Goal: Information Seeking & Learning: Learn about a topic

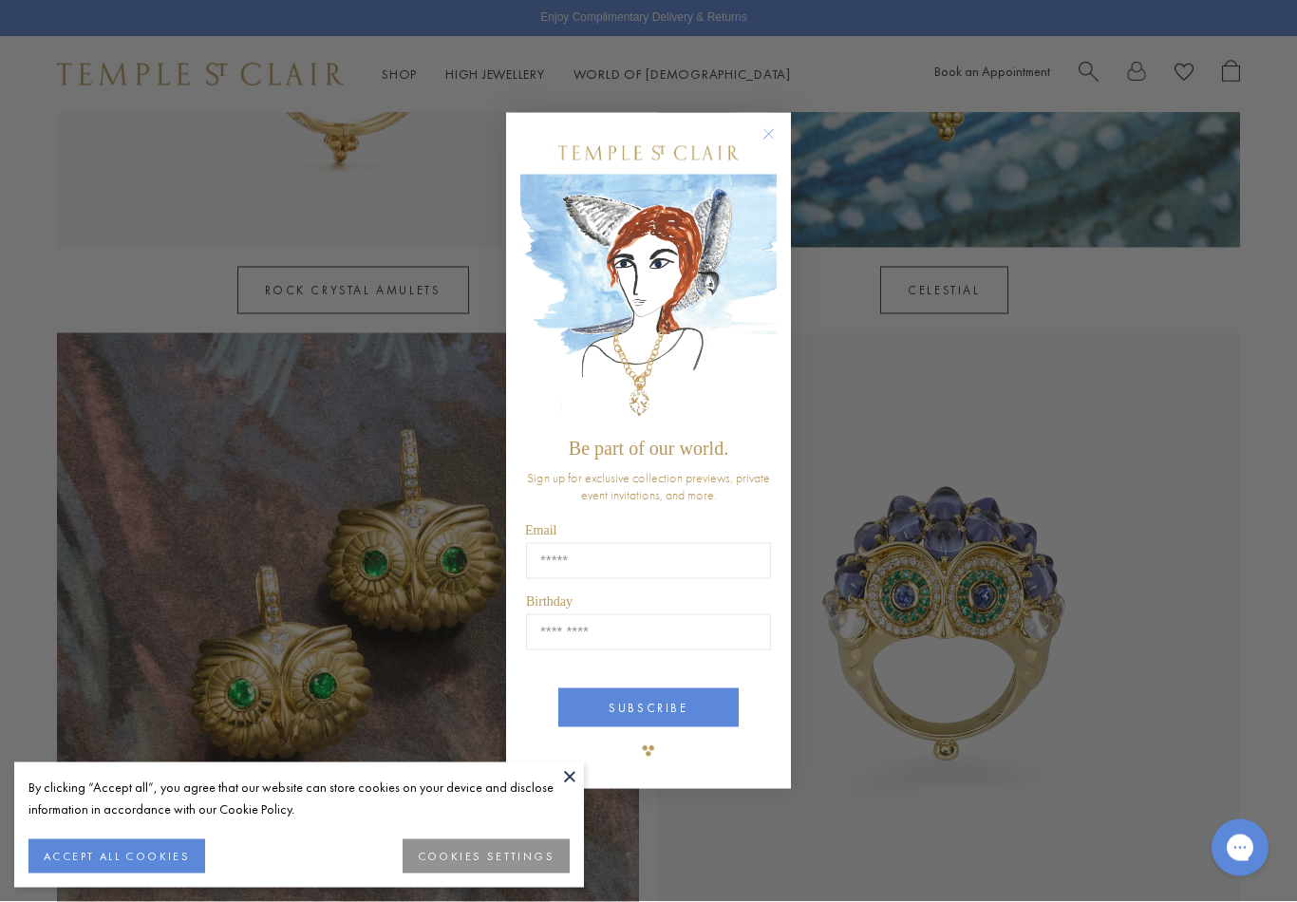
click at [770, 143] on circle "Close dialog" at bounding box center [768, 134] width 23 height 23
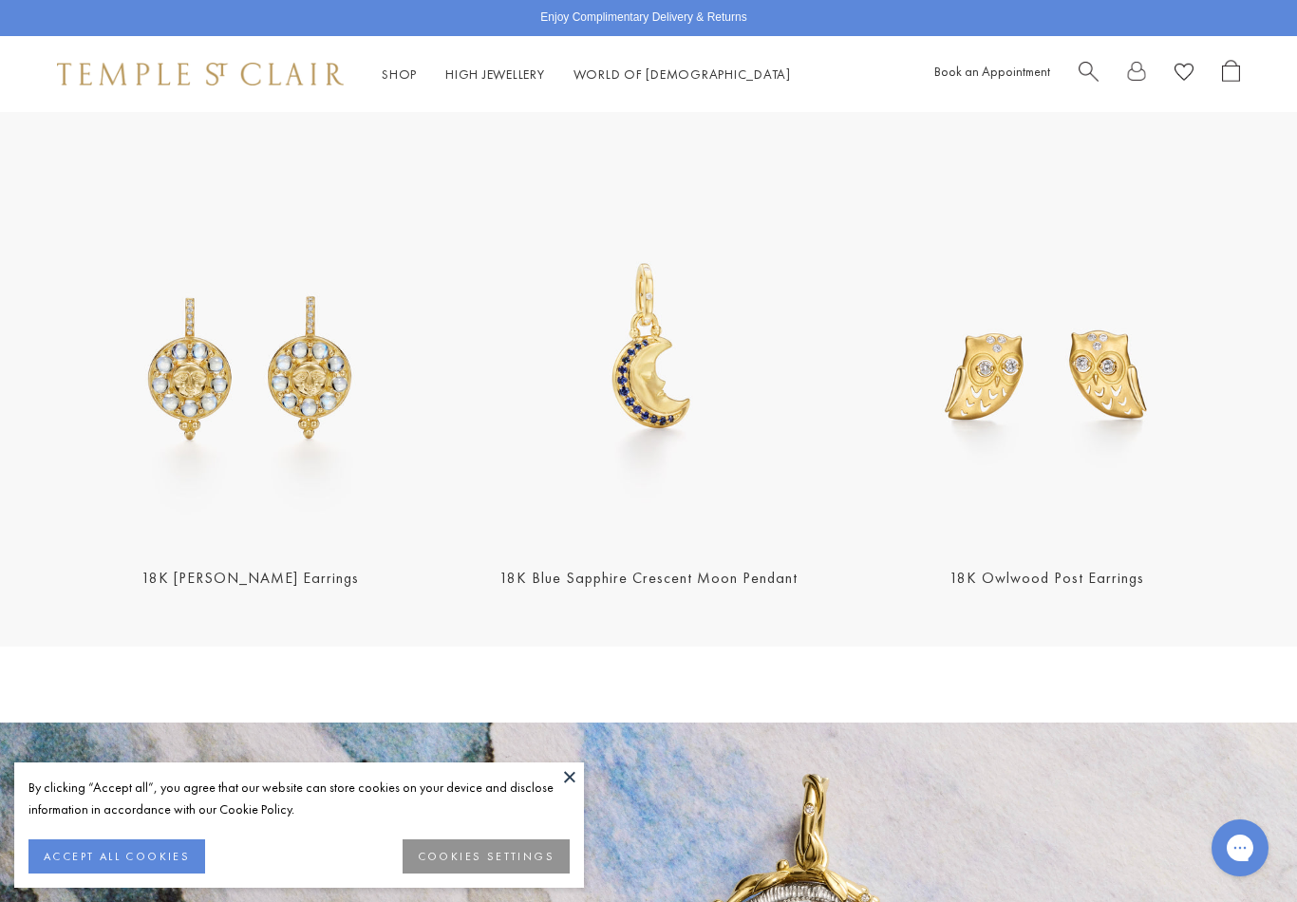
scroll to position [2269, 0]
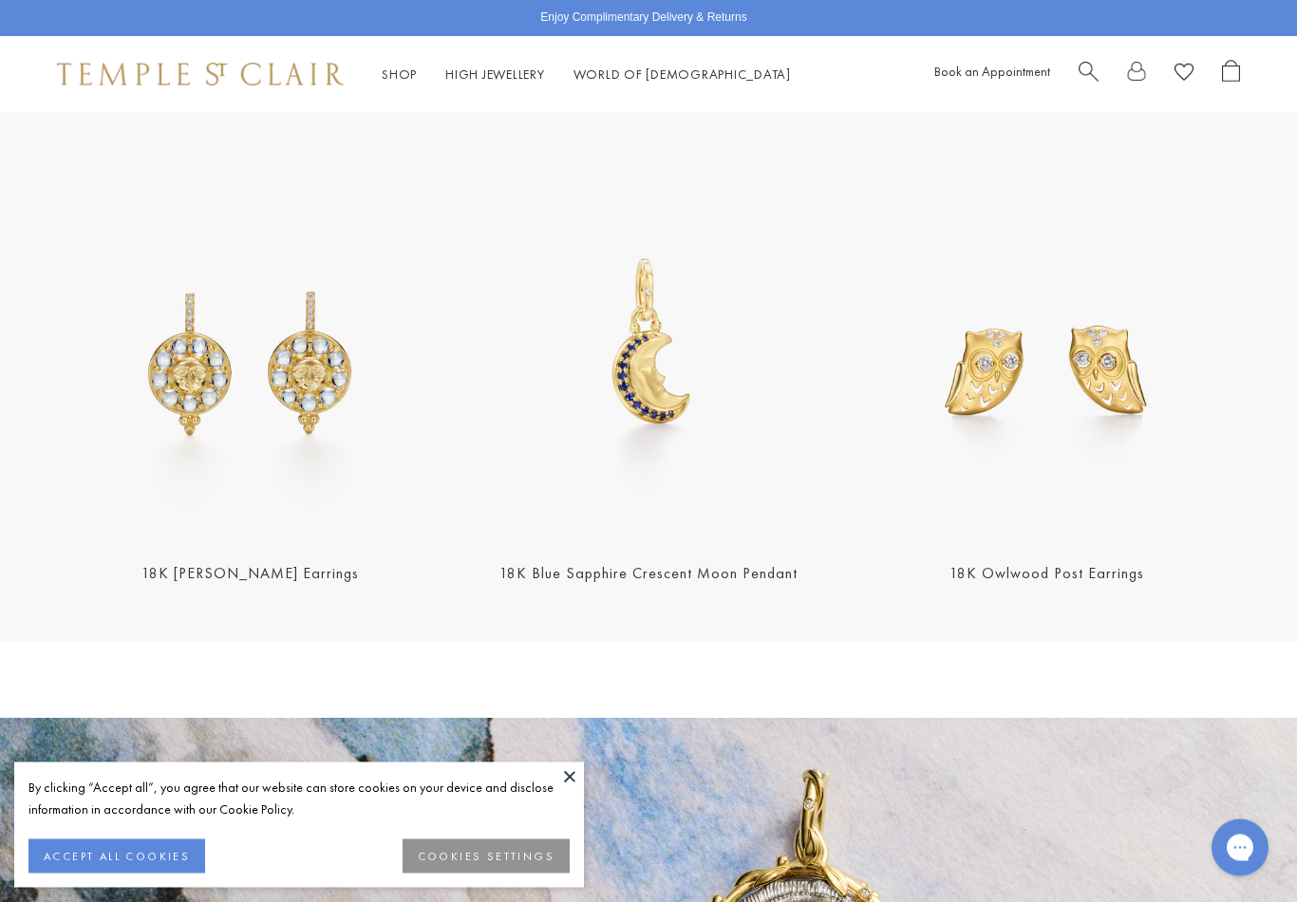
click at [312, 365] on img at bounding box center [250, 348] width 386 height 386
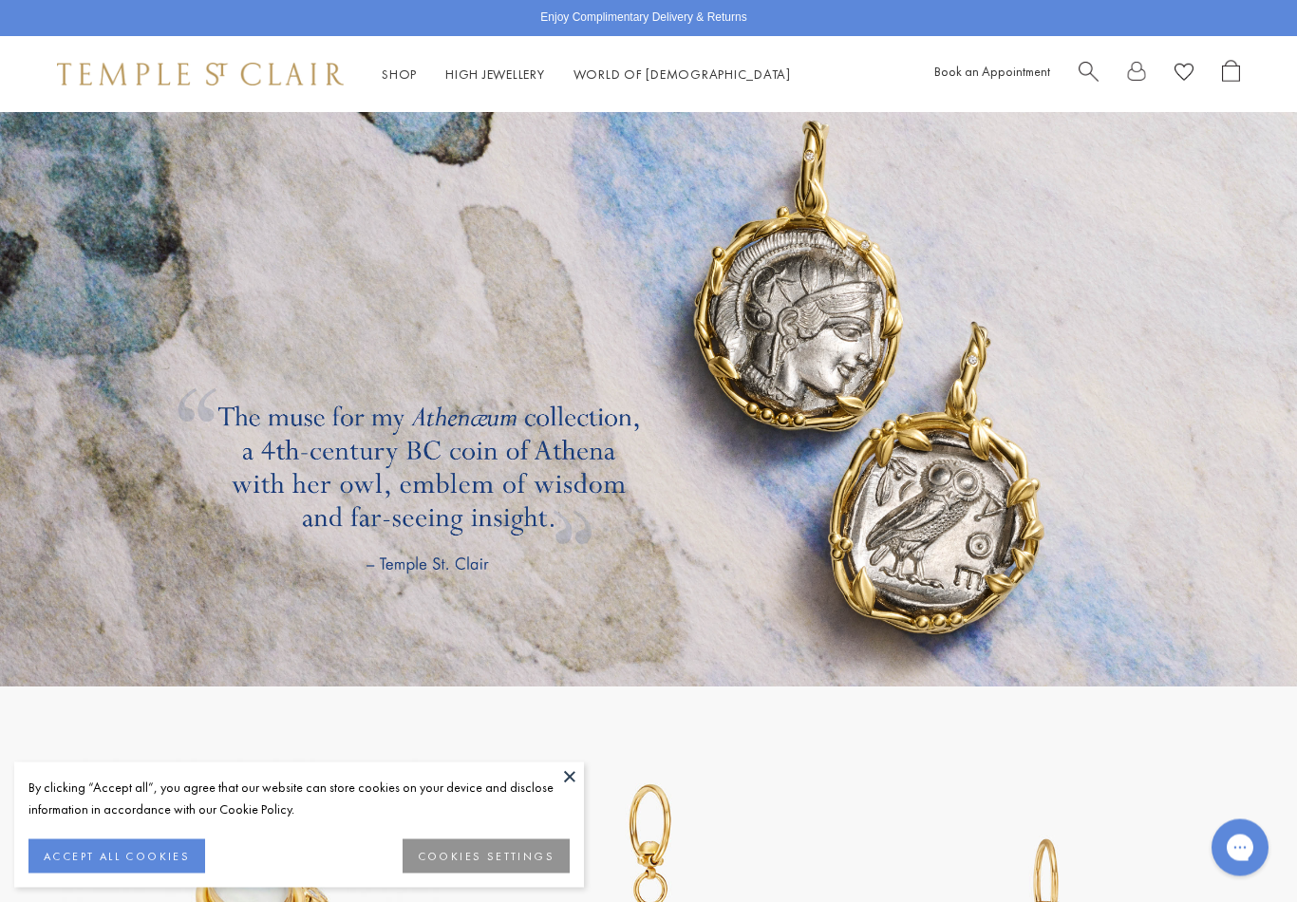
scroll to position [2919, 0]
click at [919, 478] on link at bounding box center [648, 377] width 1297 height 617
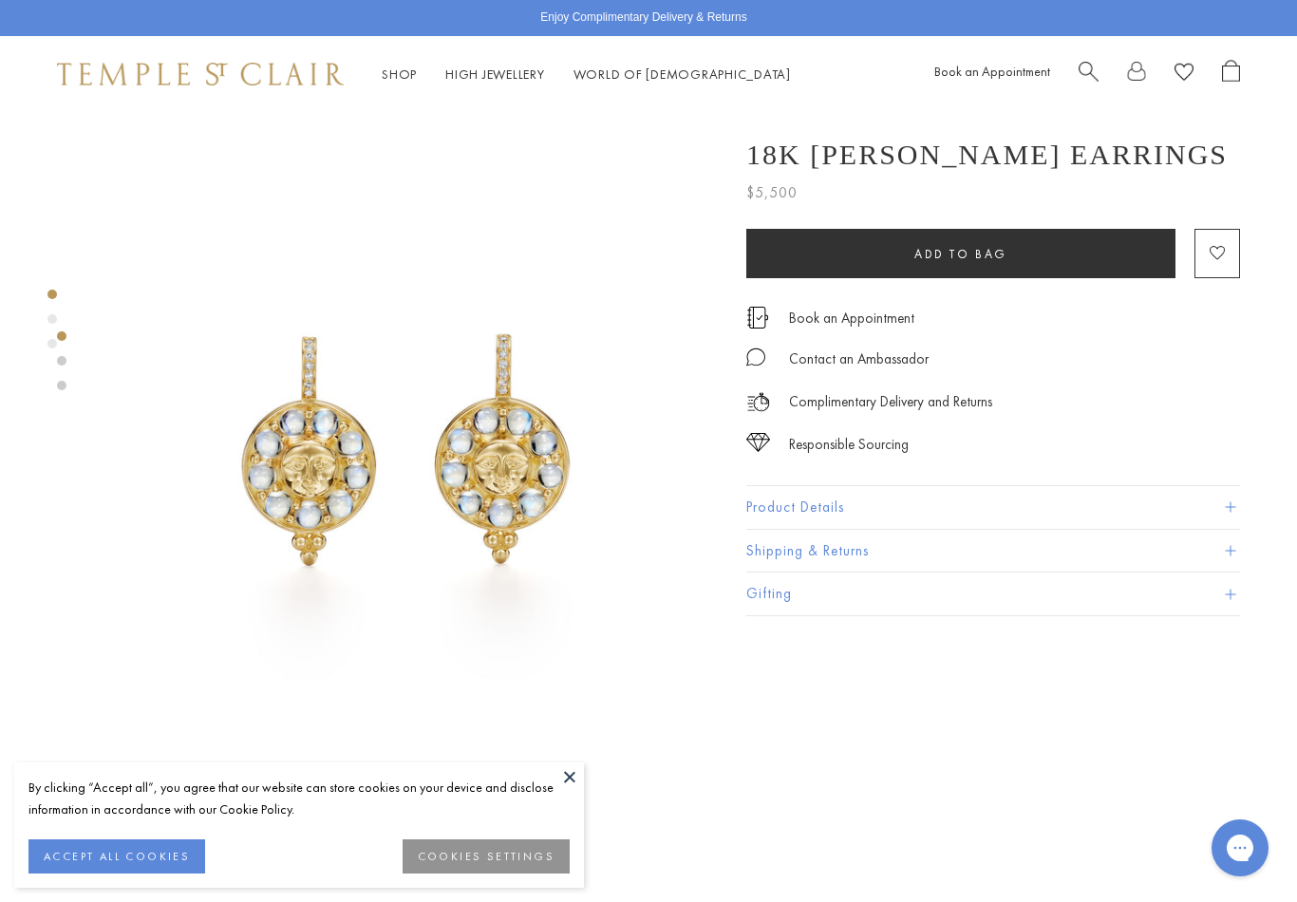
click at [702, 399] on img at bounding box center [406, 423] width 623 height 623
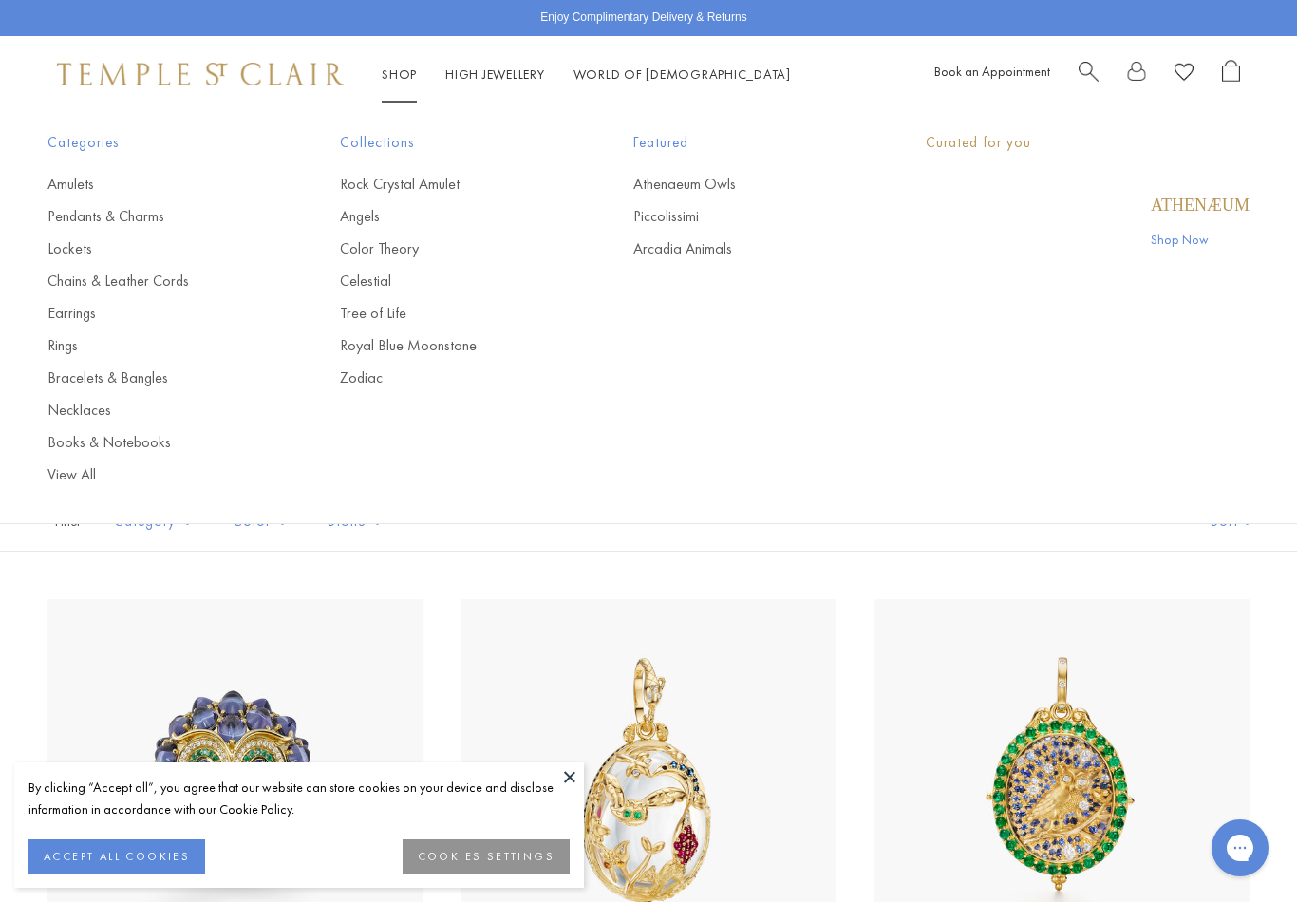
click at [395, 77] on link "Shop Shop" at bounding box center [399, 73] width 35 height 17
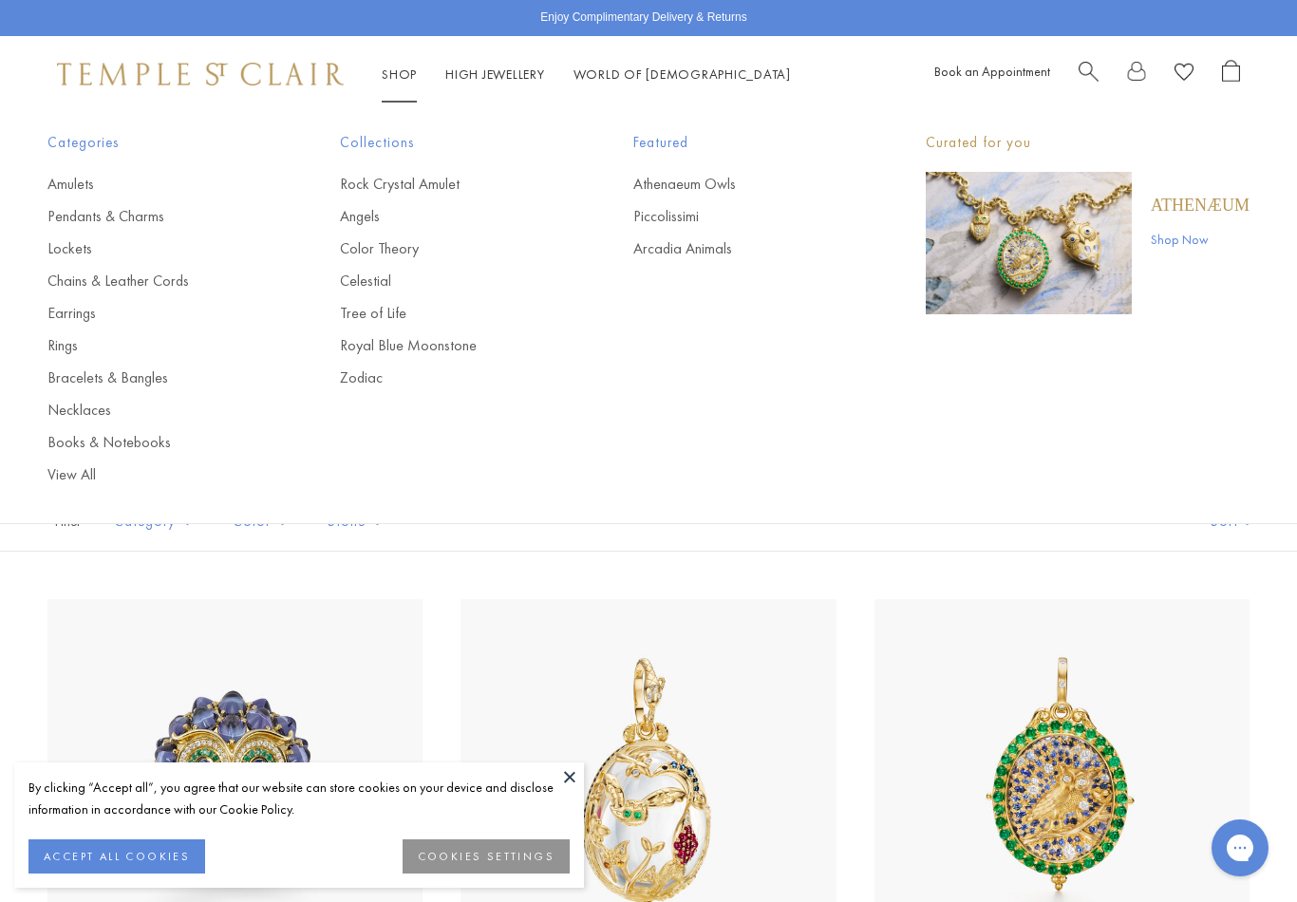
click at [63, 344] on link "Rings" at bounding box center [155, 345] width 216 height 21
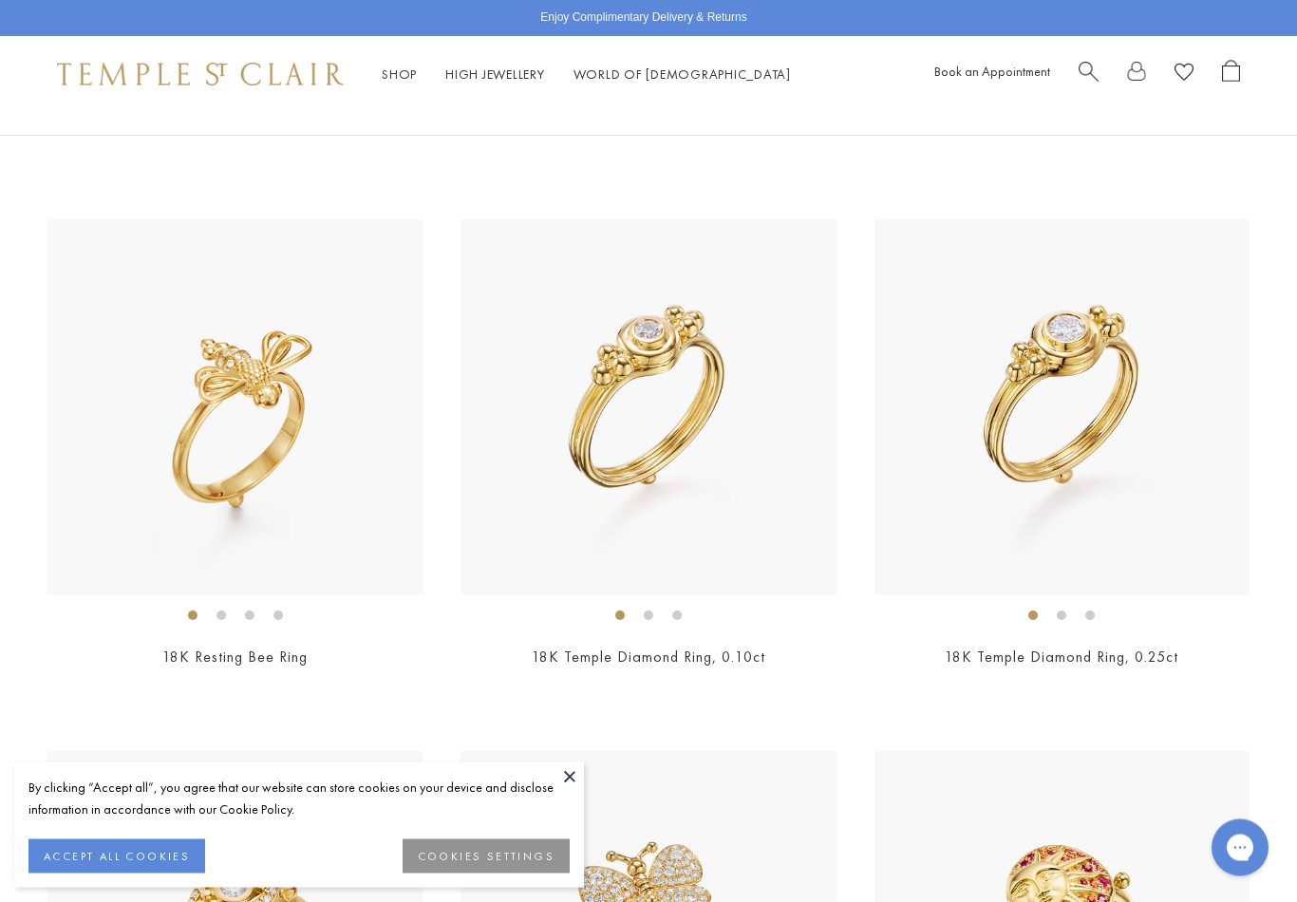
scroll to position [2788, 0]
click at [320, 534] on img at bounding box center [234, 406] width 375 height 375
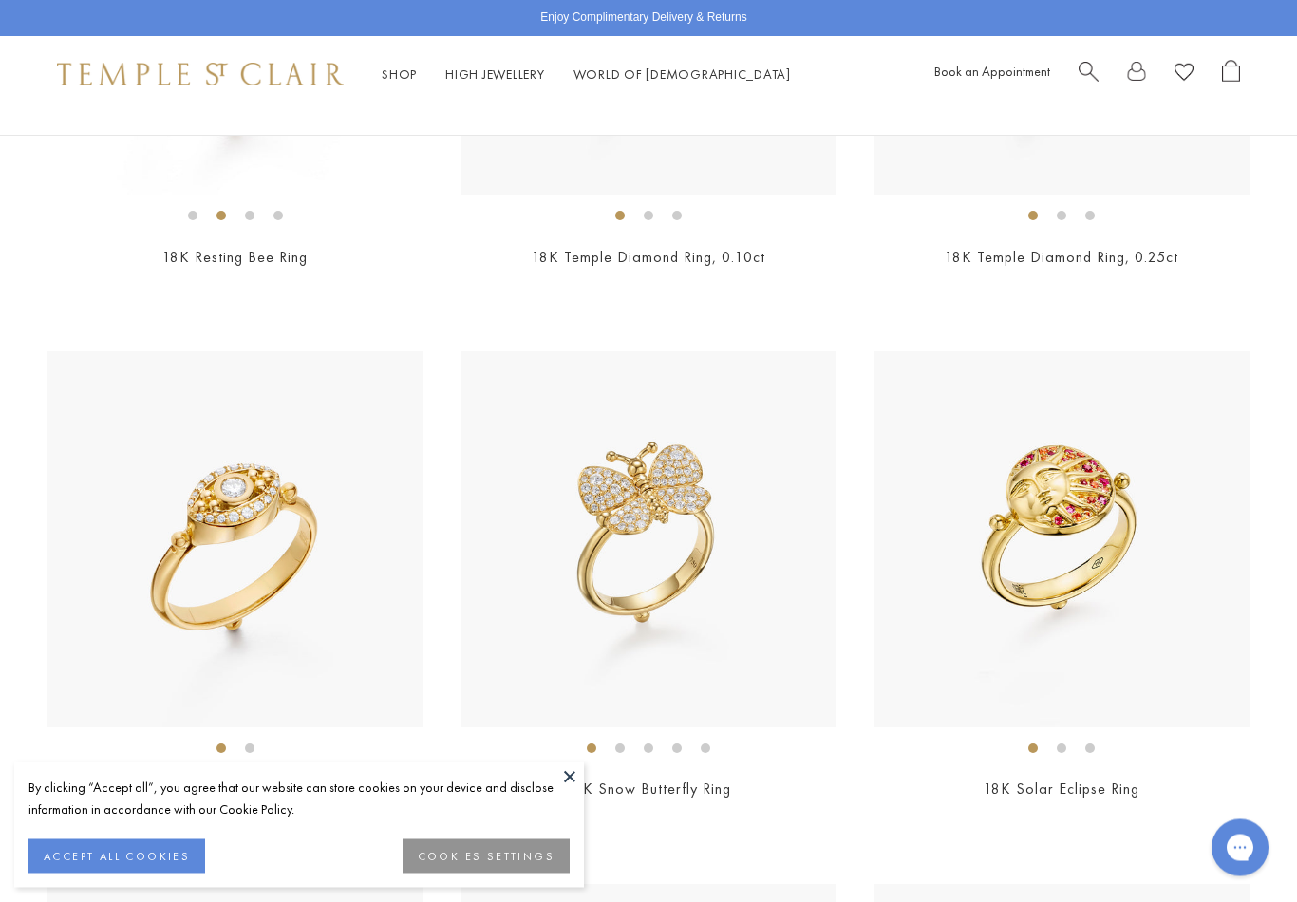
scroll to position [3187, 0]
click at [671, 470] on img at bounding box center [647, 538] width 375 height 375
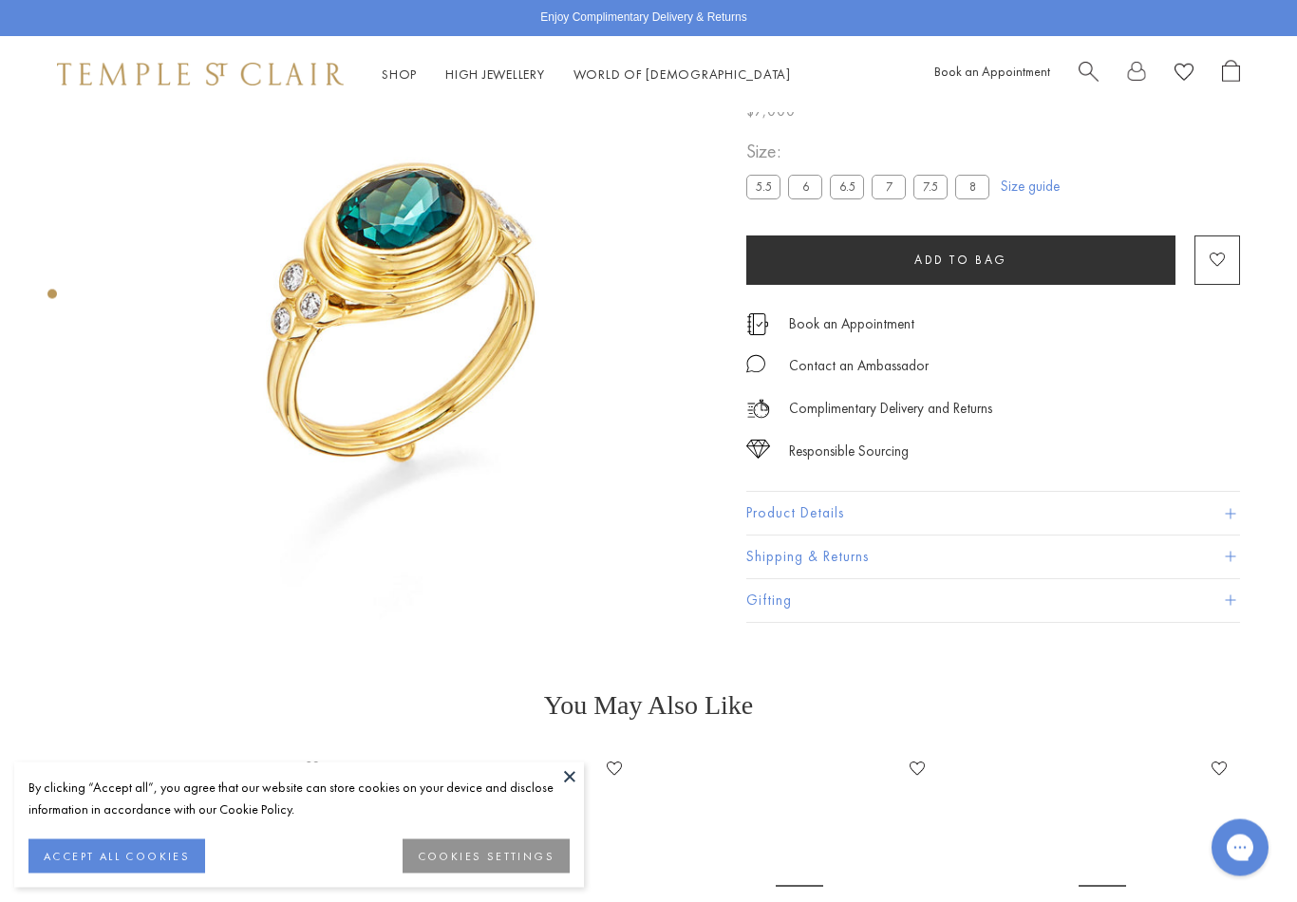
scroll to position [112, 0]
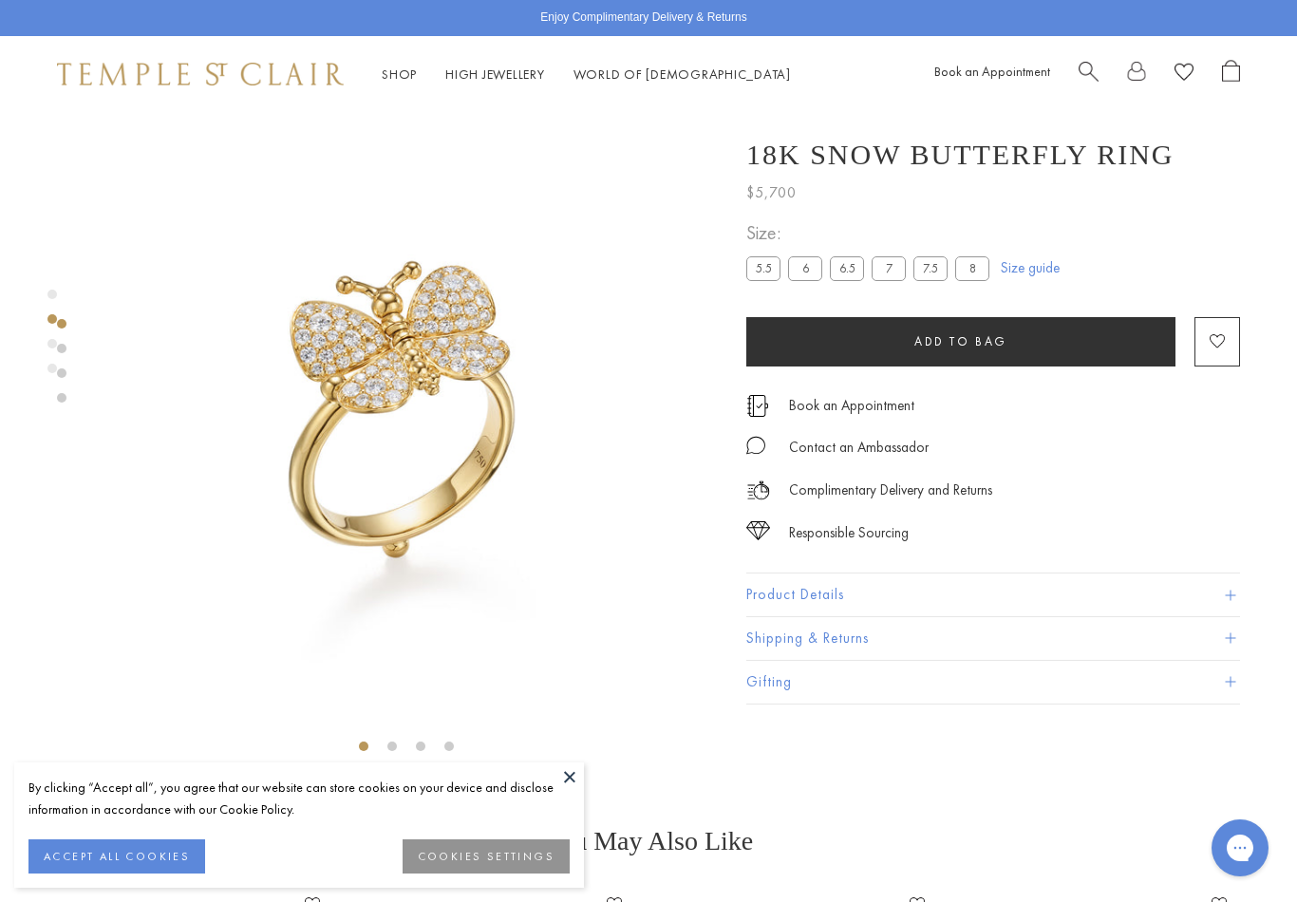
click at [402, 59] on div "Shop Shop Categories Amulets Pendants & Charms Lockets Chains & Leather Cords E…" at bounding box center [648, 74] width 1297 height 76
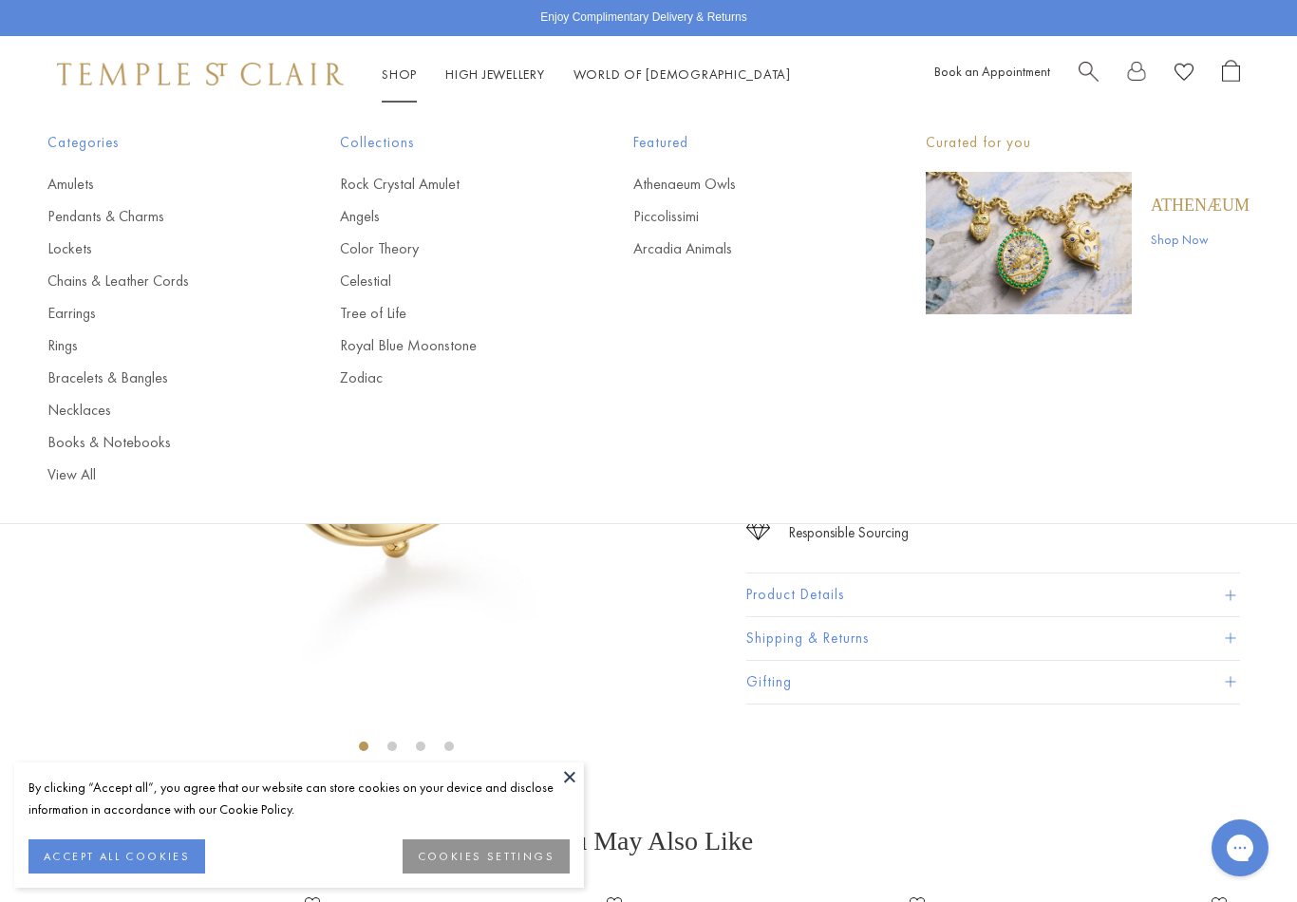
click at [393, 65] on link "Shop Shop" at bounding box center [399, 73] width 35 height 17
click at [72, 303] on link "Earrings" at bounding box center [155, 313] width 216 height 21
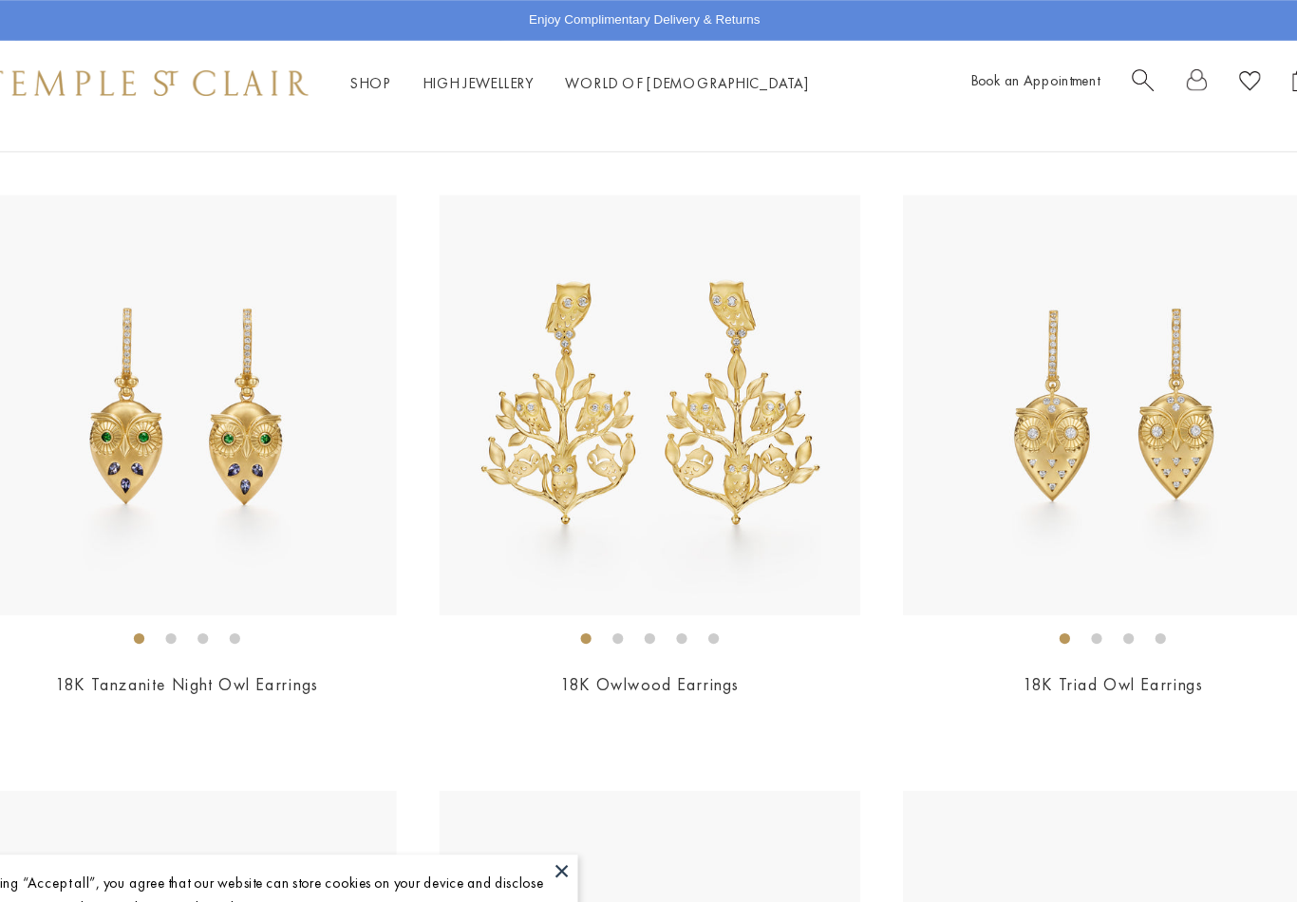
scroll to position [175, 0]
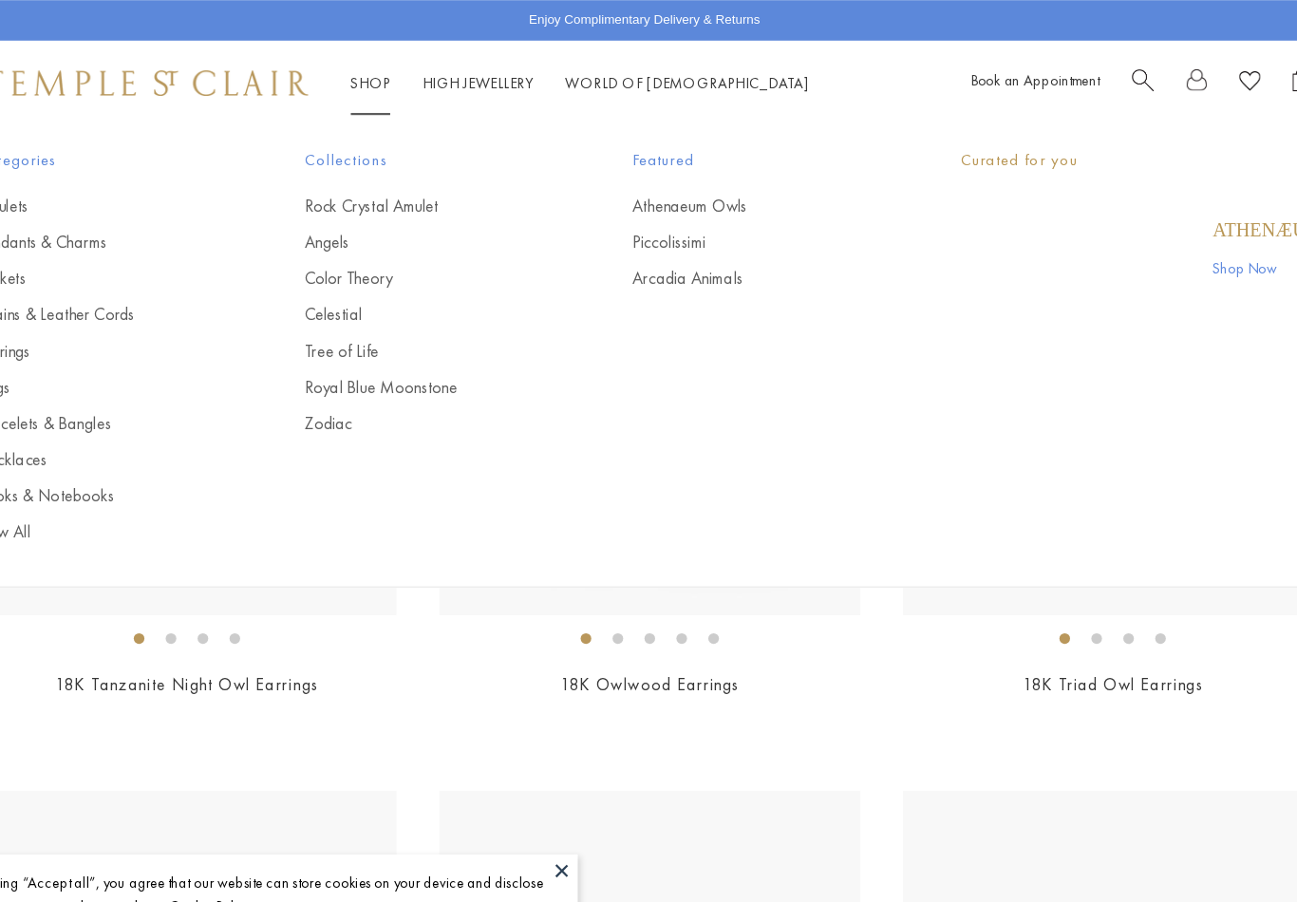
click at [382, 84] on li "Shop Shop Categories Amulets Pendants & Charms Lockets Chains & Leather Cords E…" at bounding box center [399, 75] width 35 height 24
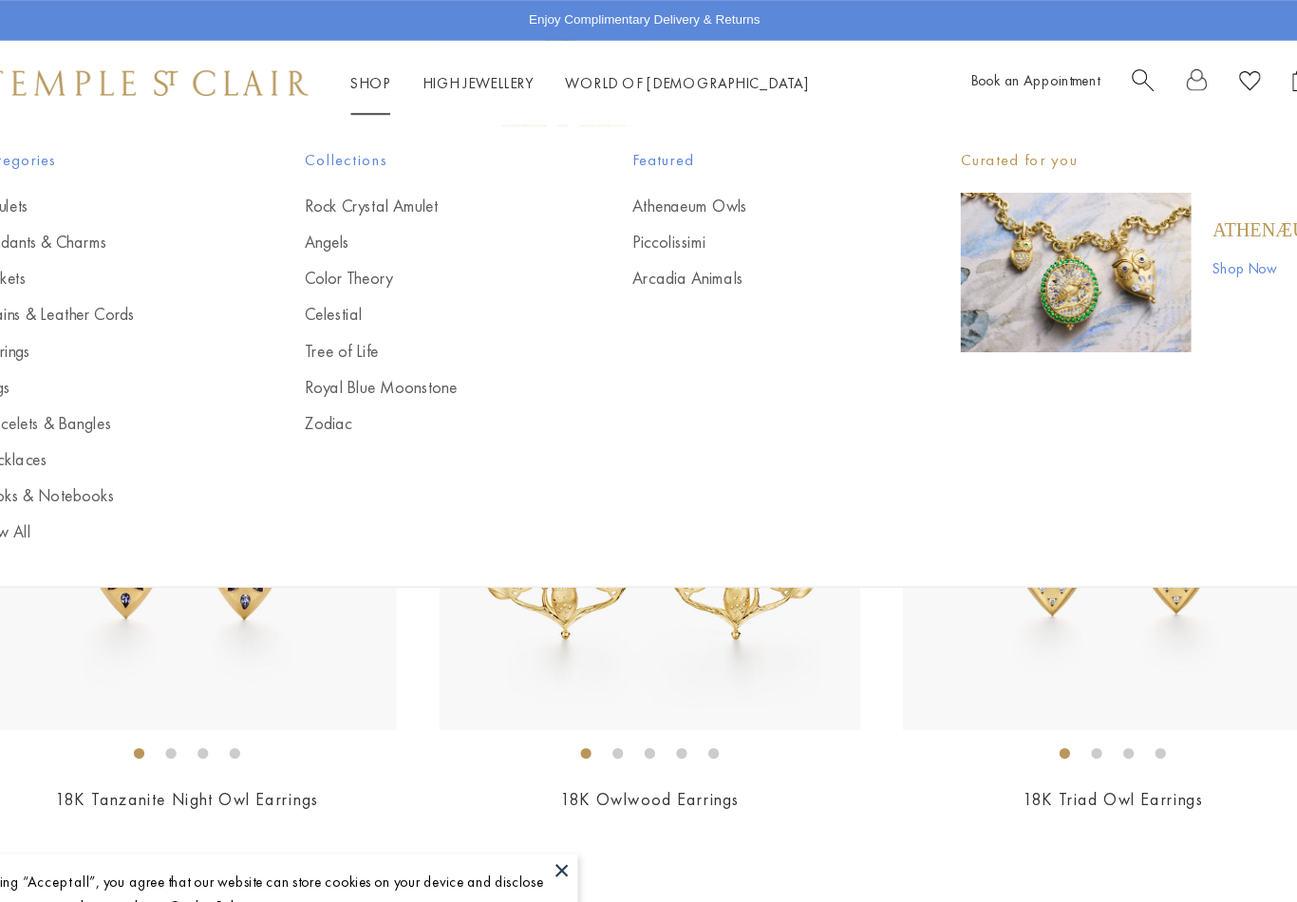
scroll to position [0, 0]
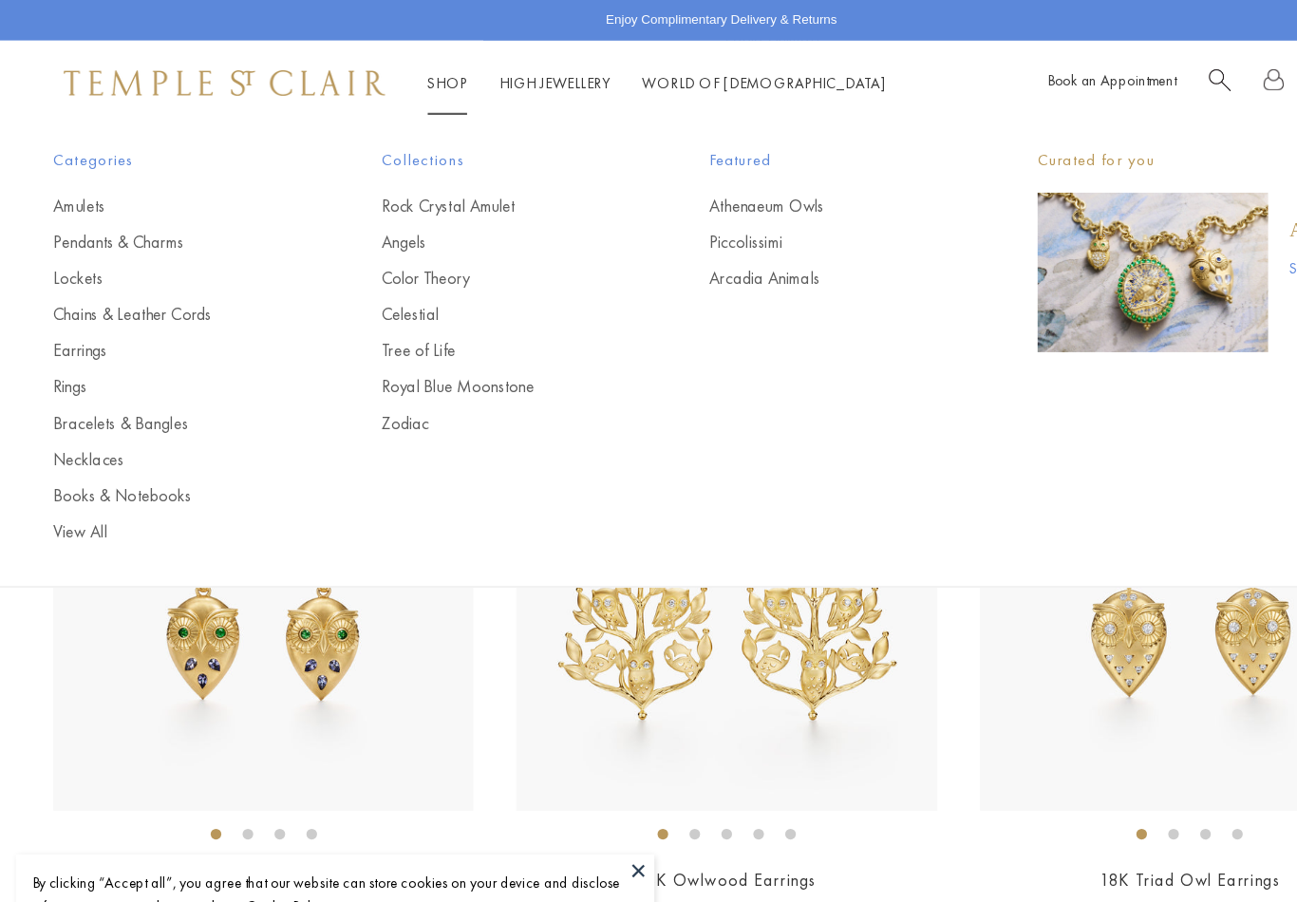
click at [700, 253] on link "Arcadia Animals" at bounding box center [741, 248] width 216 height 21
